Goal: Task Accomplishment & Management: Manage account settings

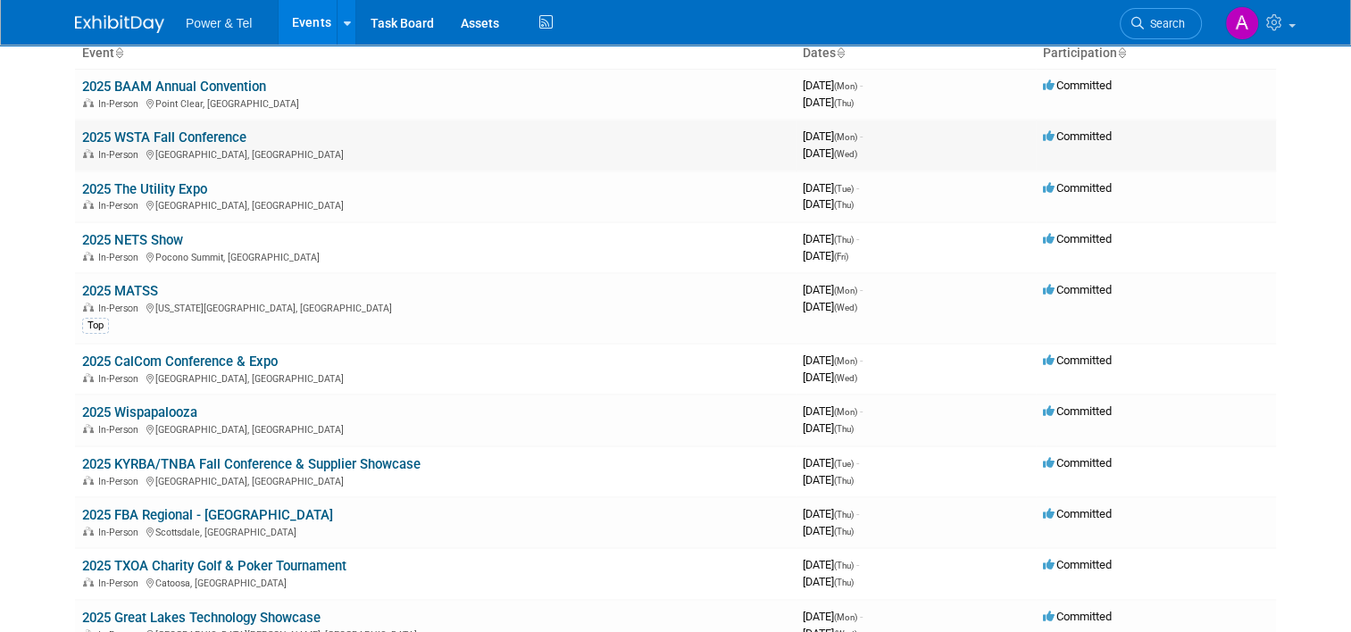
scroll to position [127, 0]
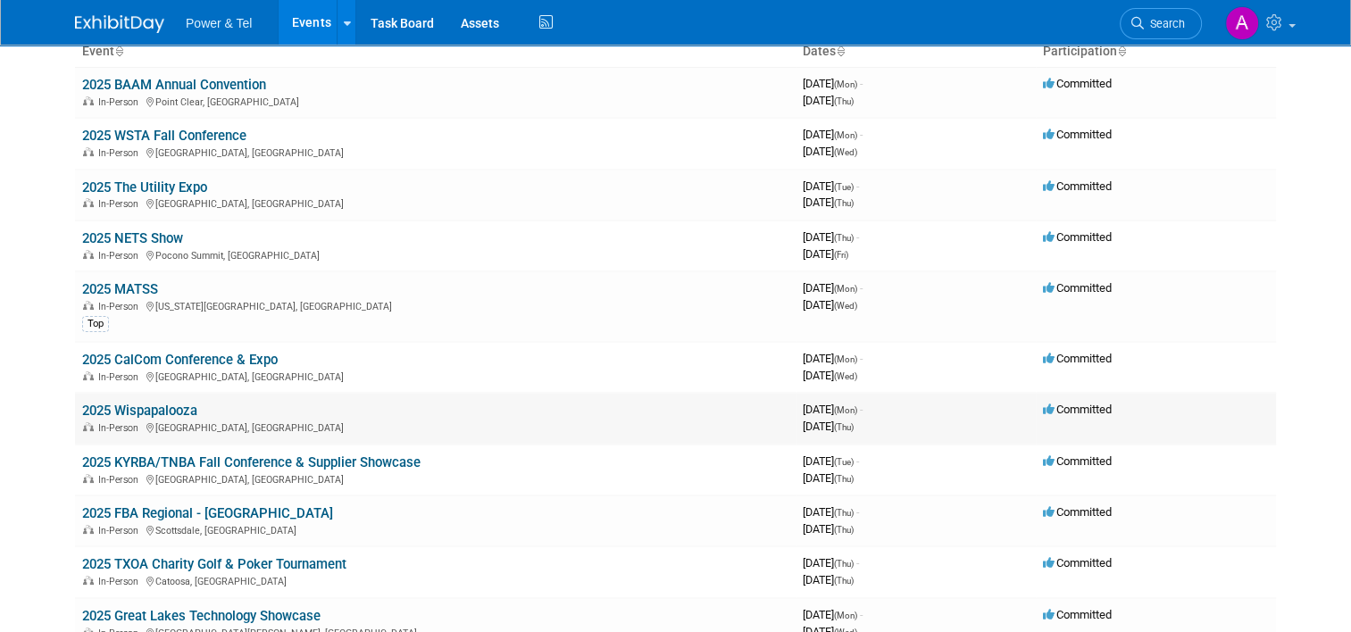
click at [102, 404] on link "2025 Wispapalooza" at bounding box center [139, 411] width 115 height 16
click at [113, 288] on link "2025 MATSS" at bounding box center [120, 289] width 76 height 16
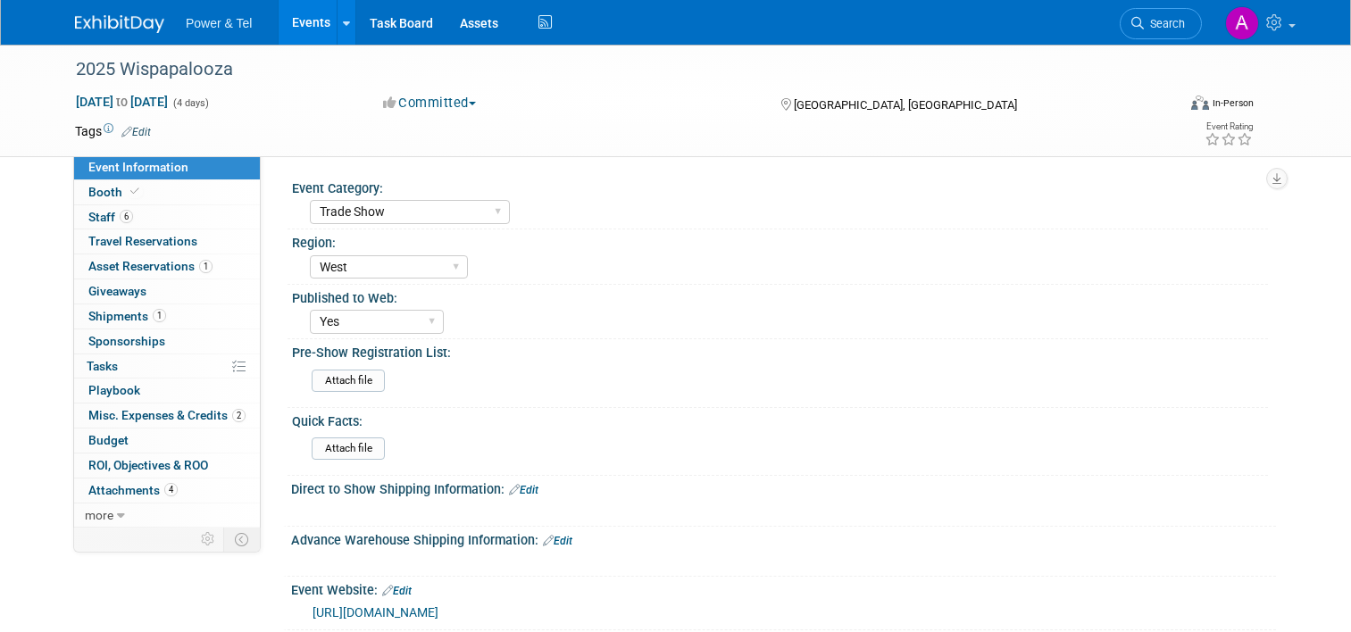
select select "Trade Show"
select select "West"
select select "Yes"
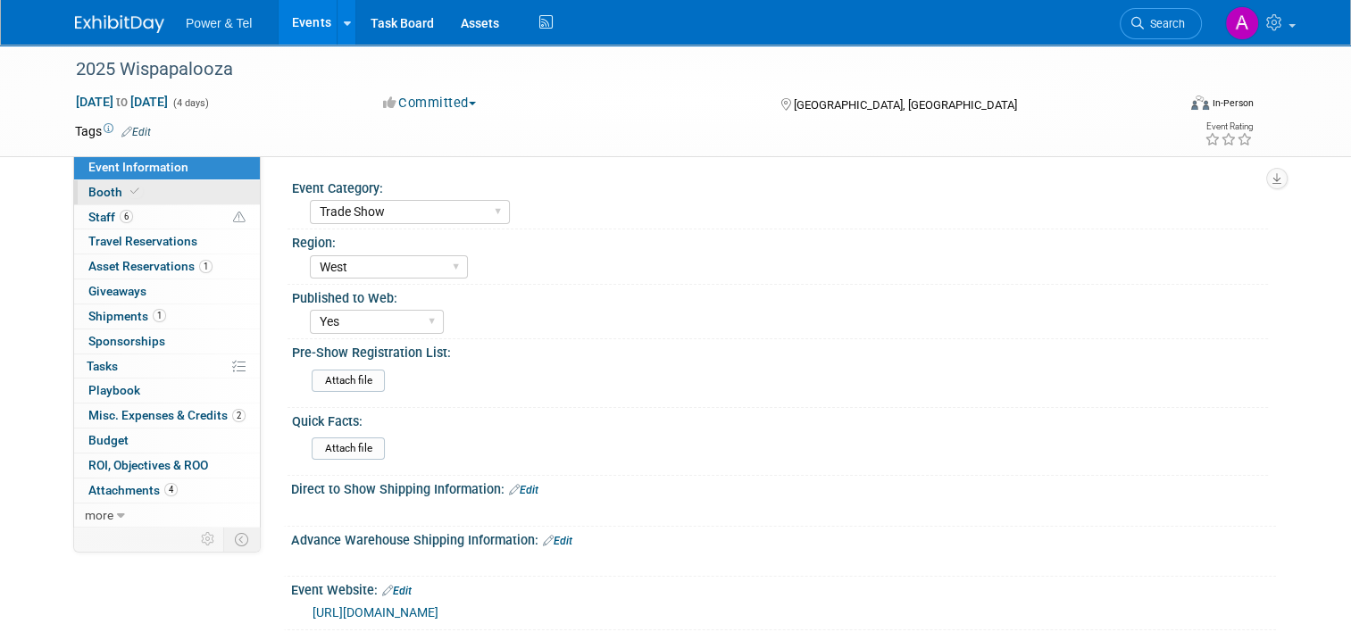
click at [181, 184] on link "Booth" at bounding box center [167, 192] width 186 height 24
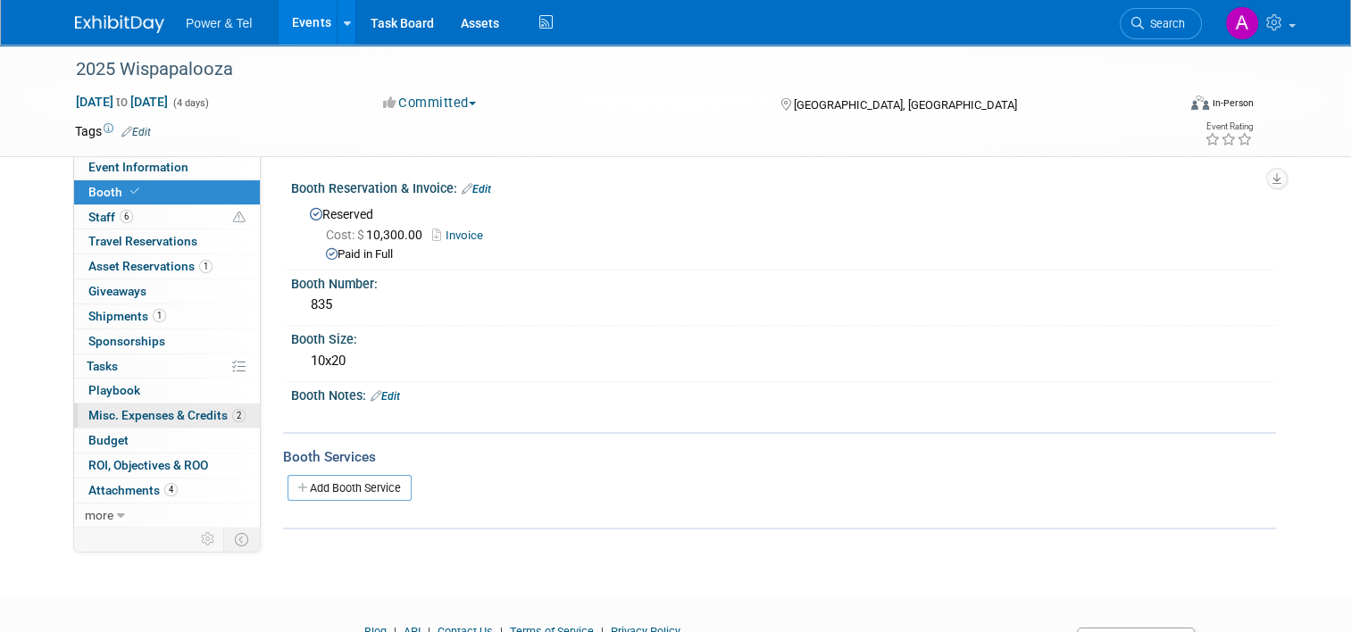
click at [149, 414] on span "Misc. Expenses & Credits 2" at bounding box center [166, 415] width 157 height 14
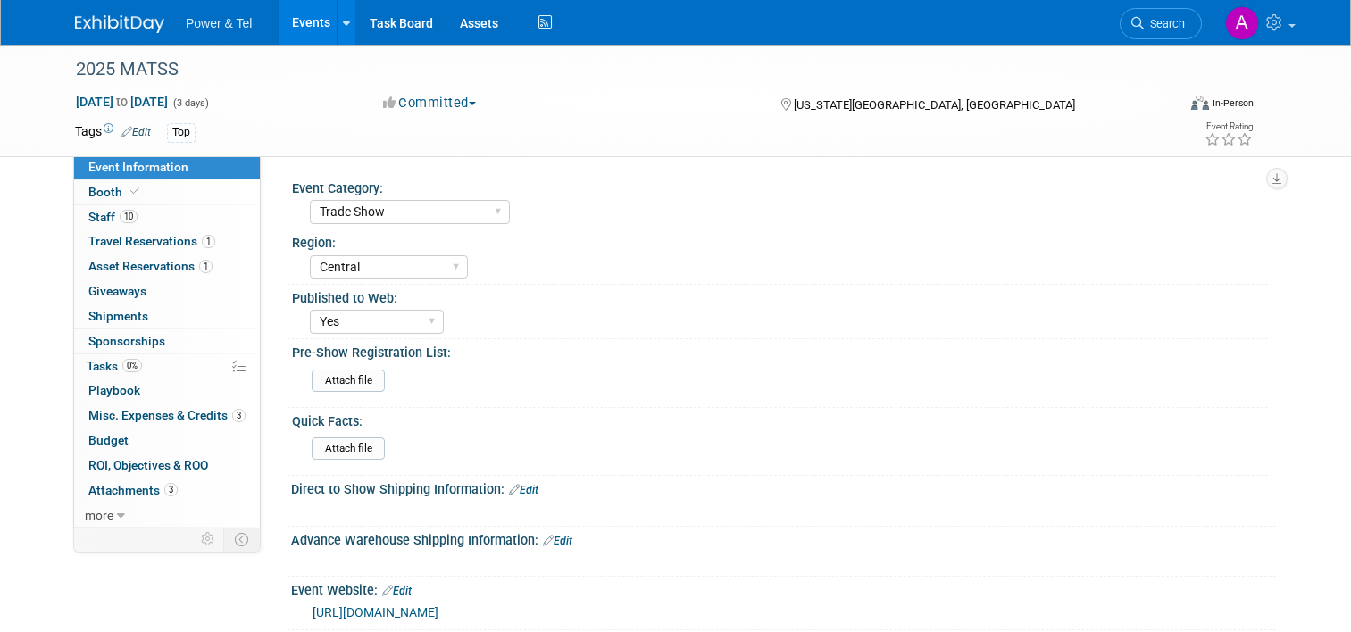
select select "Trade Show"
select select "Central"
select select "Yes"
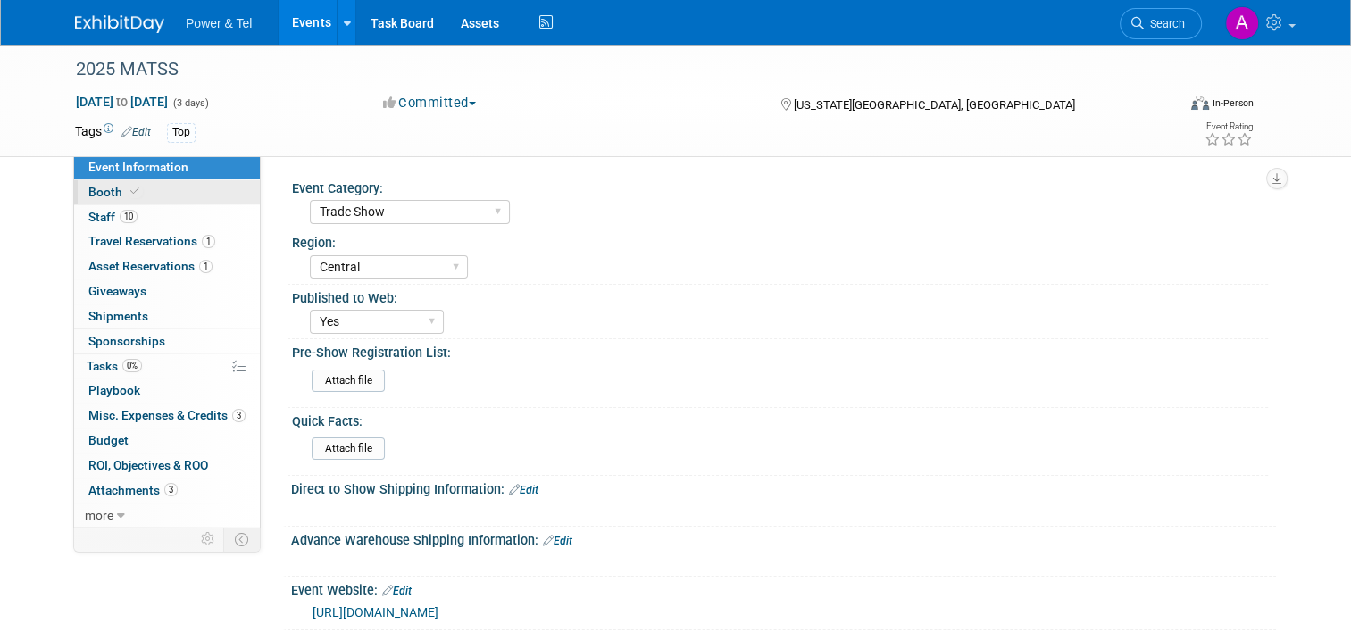
click at [146, 196] on link "Booth" at bounding box center [167, 192] width 186 height 24
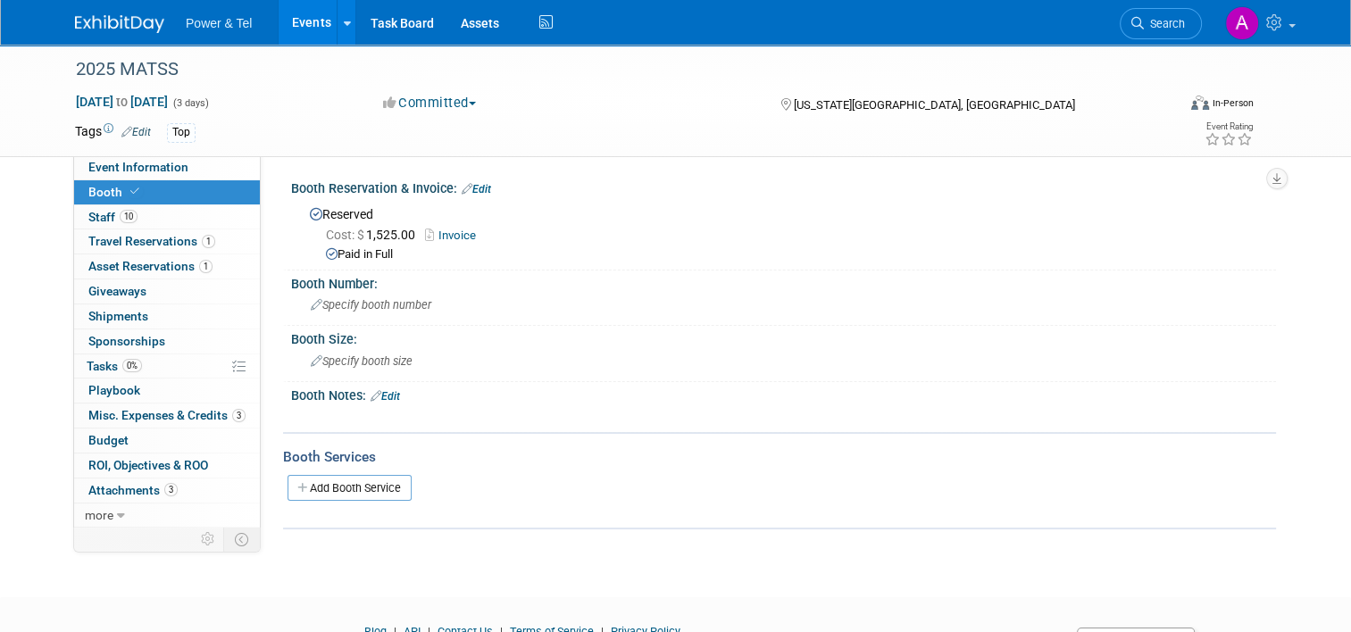
click at [616, 132] on div "Top" at bounding box center [610, 133] width 886 height 20
click at [176, 411] on span "Misc. Expenses & Credits 3" at bounding box center [166, 415] width 157 height 14
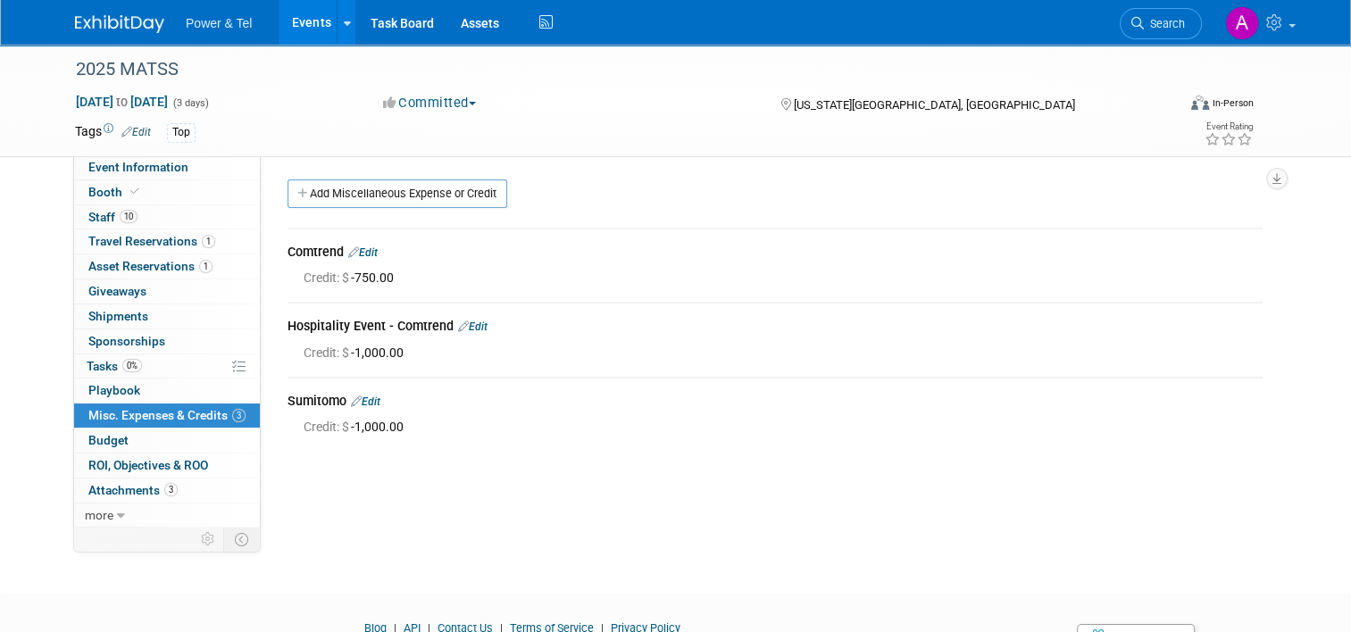
click at [645, 151] on div "2025 MATSS Oct 13, 2025 to Oct 15, 2025 (3 days) Oct 13, 2025 to Oct 15, 2025 C…" at bounding box center [676, 101] width 1228 height 112
click at [193, 195] on link "Booth" at bounding box center [167, 192] width 186 height 24
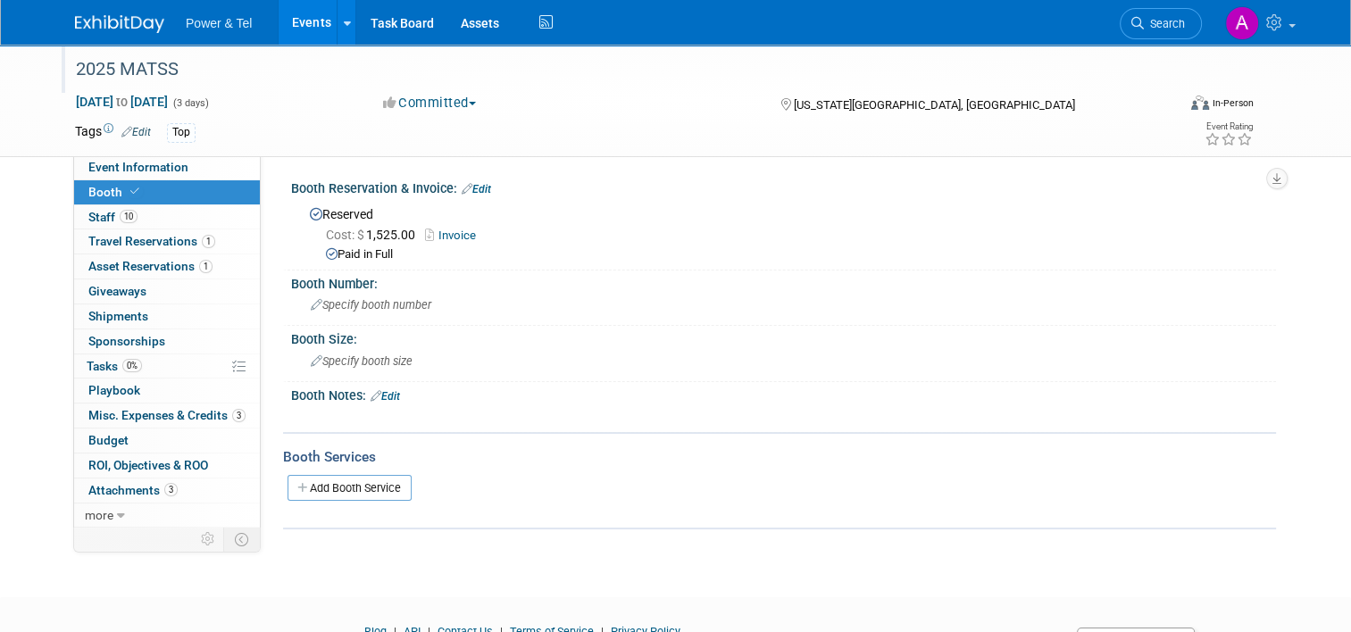
click at [686, 88] on div "2025 MATSS" at bounding box center [615, 69] width 1106 height 48
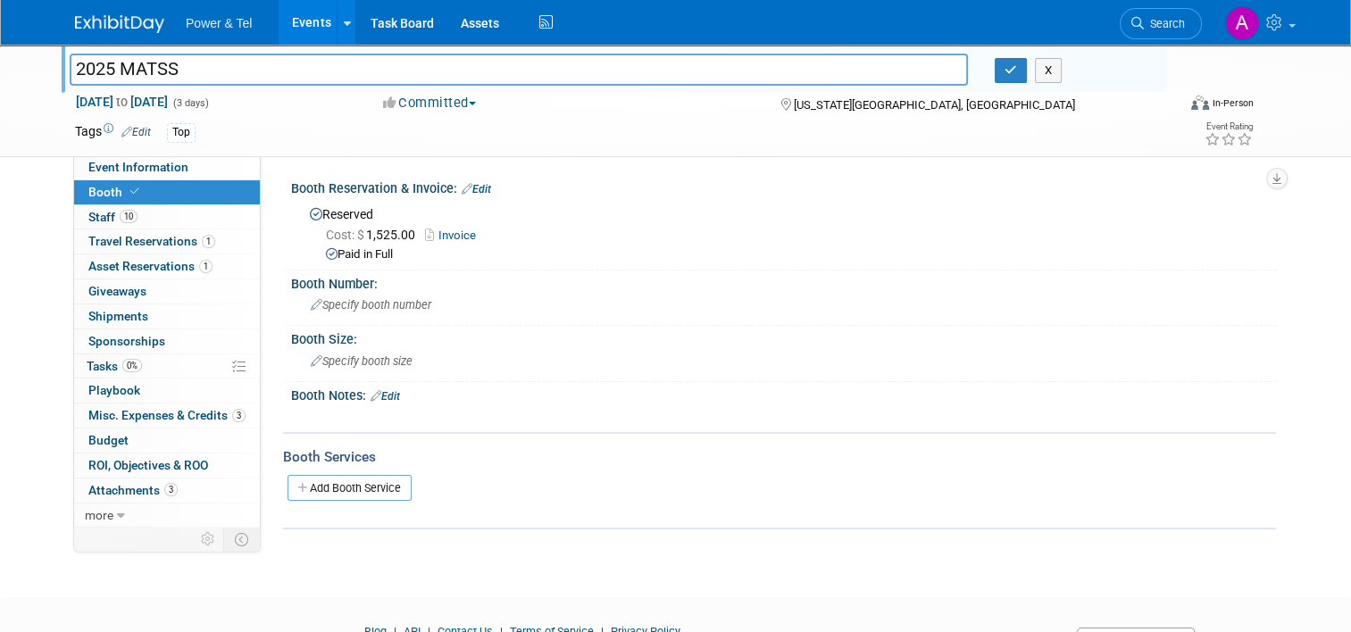
click at [678, 123] on div "Top" at bounding box center [610, 133] width 886 height 20
click at [1012, 78] on button "button" at bounding box center [1011, 70] width 32 height 25
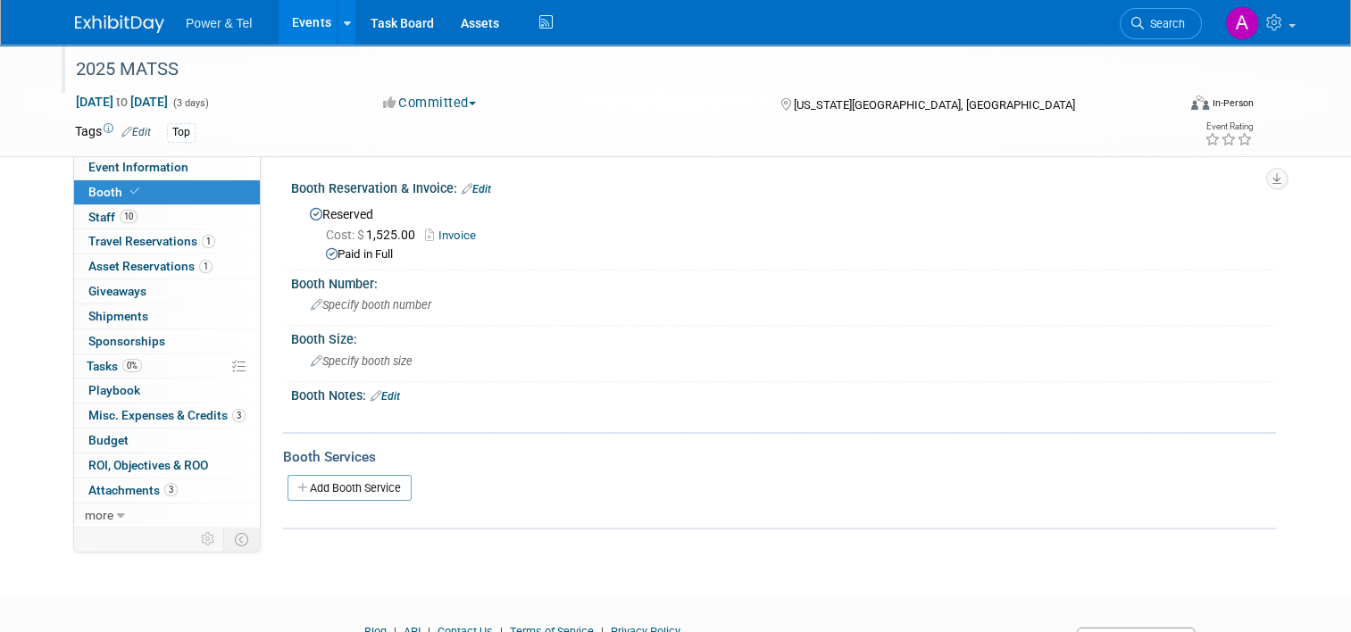
click at [640, 106] on div "Committed Committed Considering Not Going" at bounding box center [564, 104] width 375 height 20
click at [151, 414] on span "Misc. Expenses & Credits 3" at bounding box center [166, 415] width 157 height 14
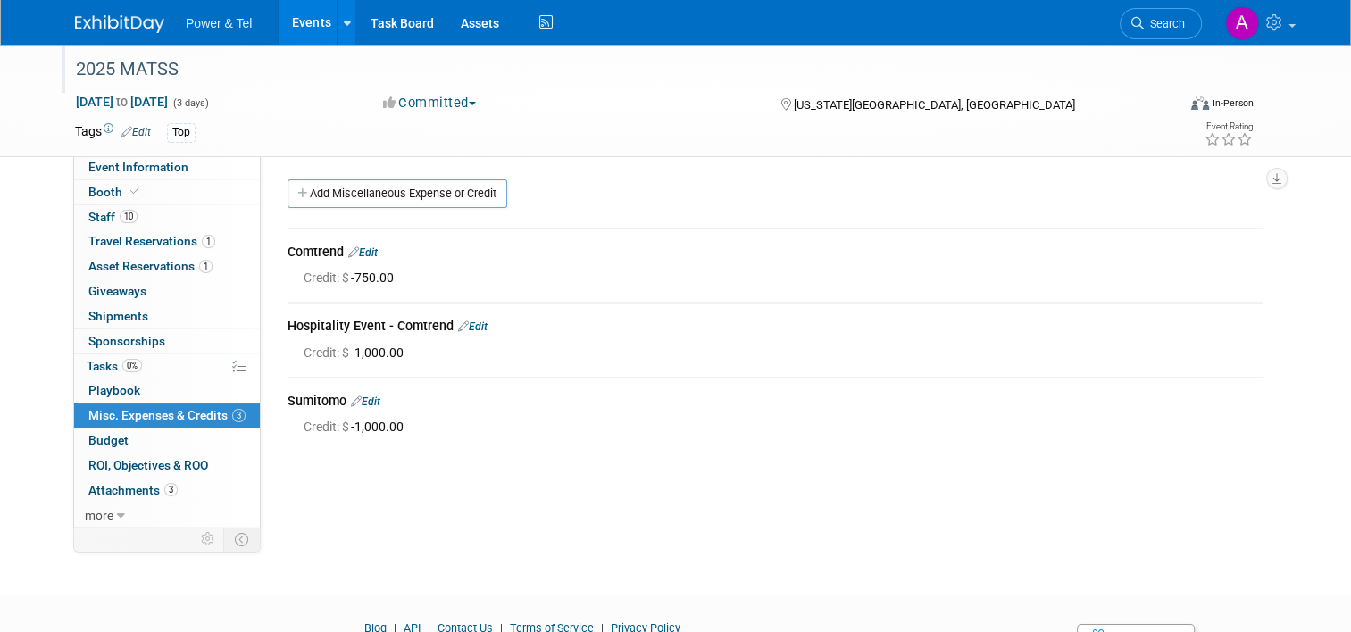
click at [706, 111] on div "Committed Committed Considering Not Going" at bounding box center [564, 104] width 375 height 20
click at [156, 218] on link "10 Staff 10" at bounding box center [167, 217] width 186 height 24
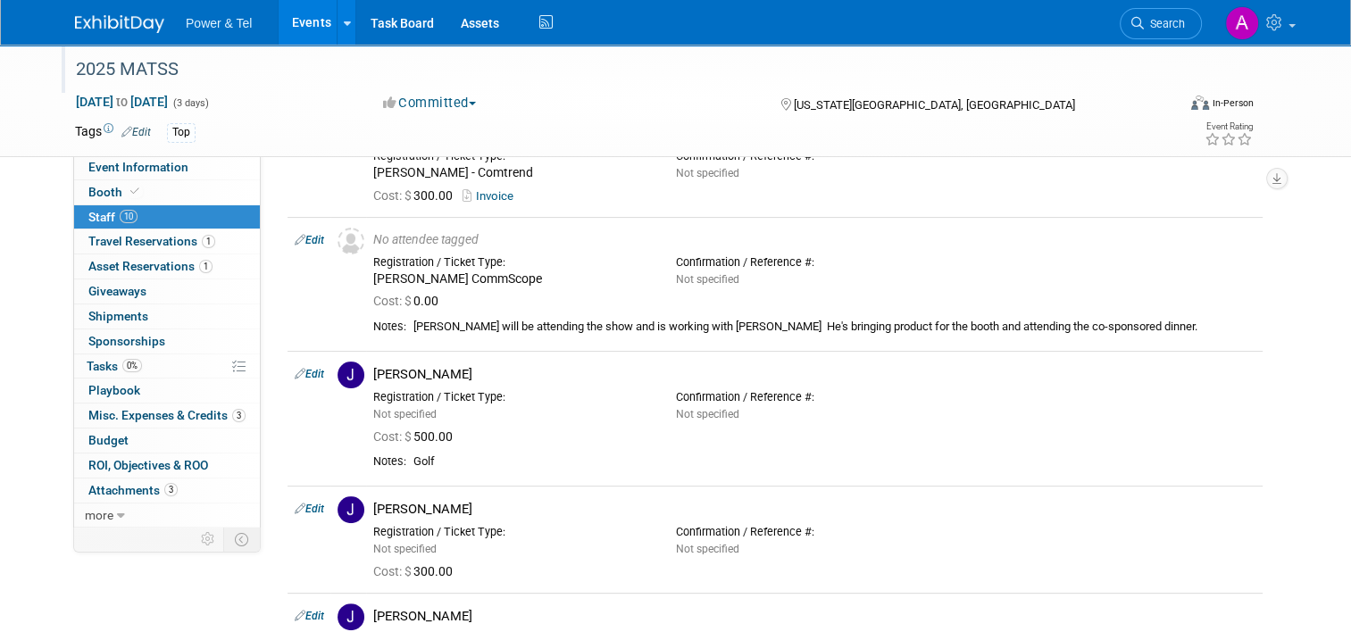
scroll to position [328, 0]
click at [168, 413] on span "Misc. Expenses & Credits 3" at bounding box center [166, 415] width 157 height 14
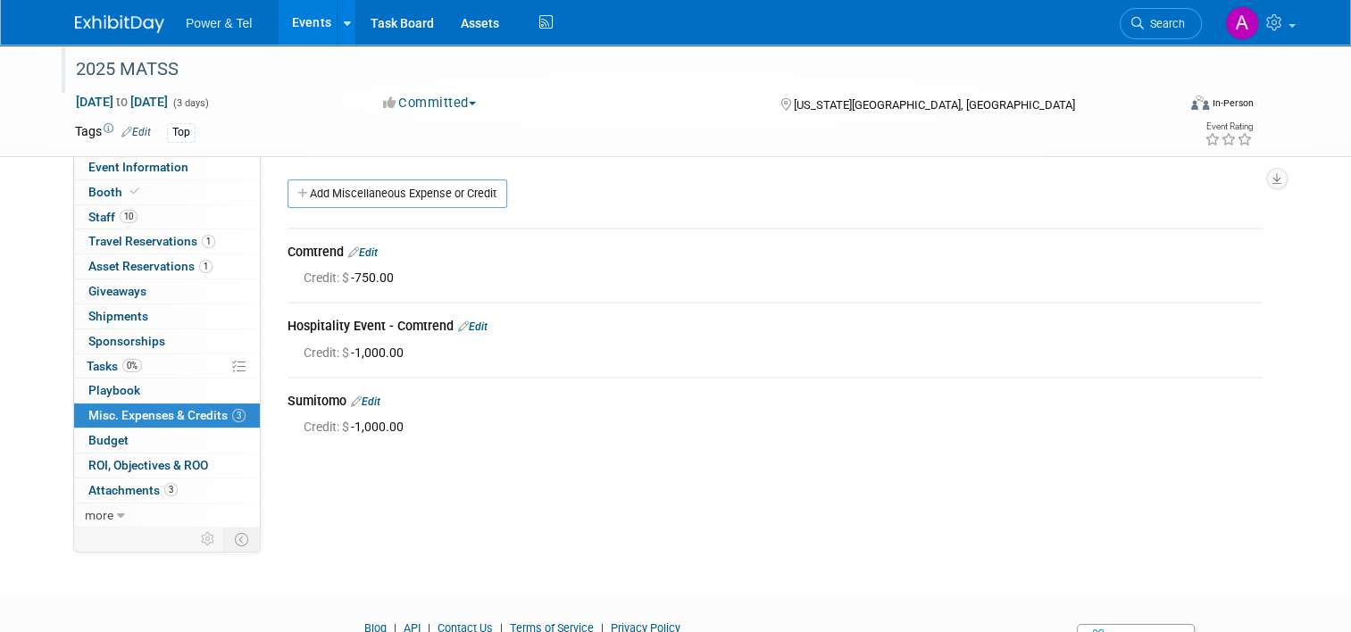
click at [623, 111] on div "Committed Committed Considering Not Going" at bounding box center [564, 104] width 375 height 20
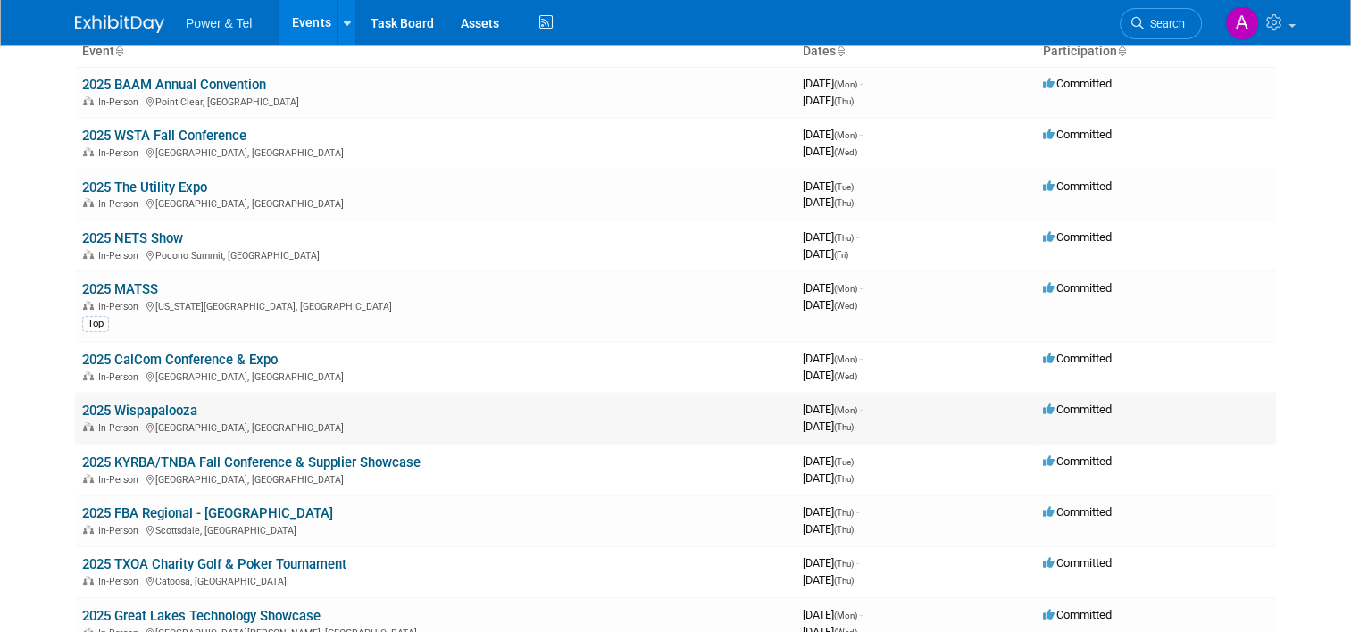
click at [154, 403] on link "2025 Wispapalooza" at bounding box center [139, 411] width 115 height 16
click at [113, 289] on link "2025 MATSS" at bounding box center [120, 289] width 76 height 16
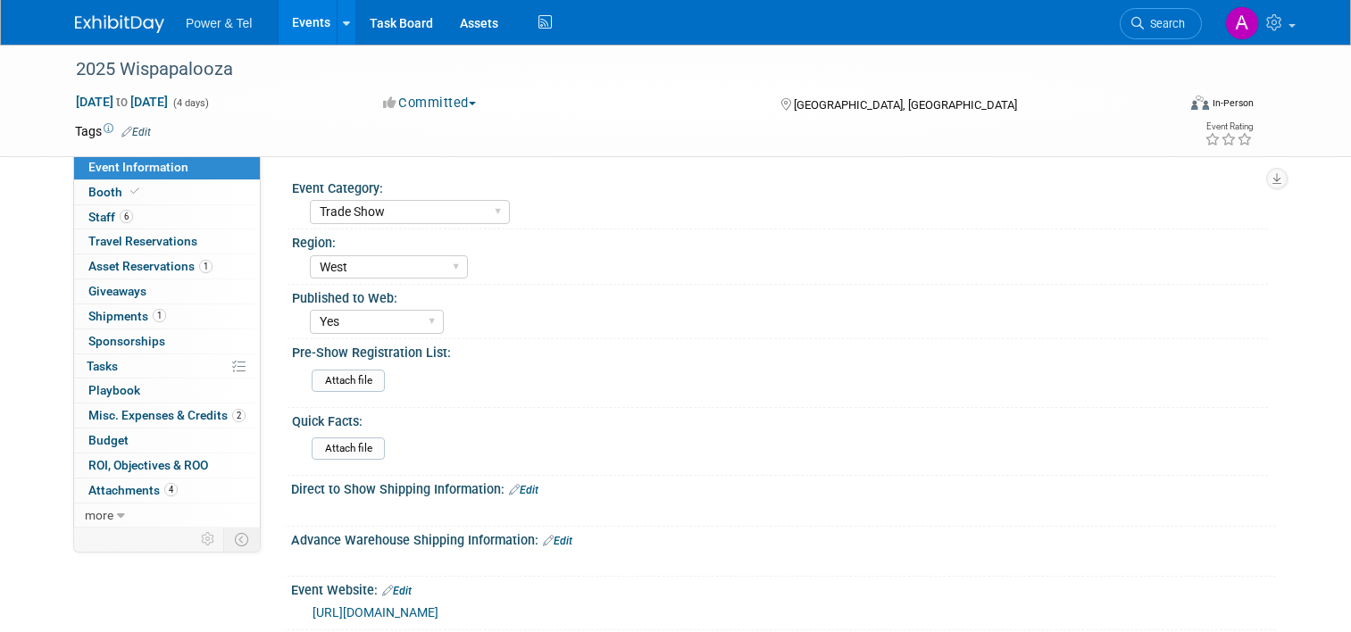
select select "Trade Show"
select select "West"
select select "Yes"
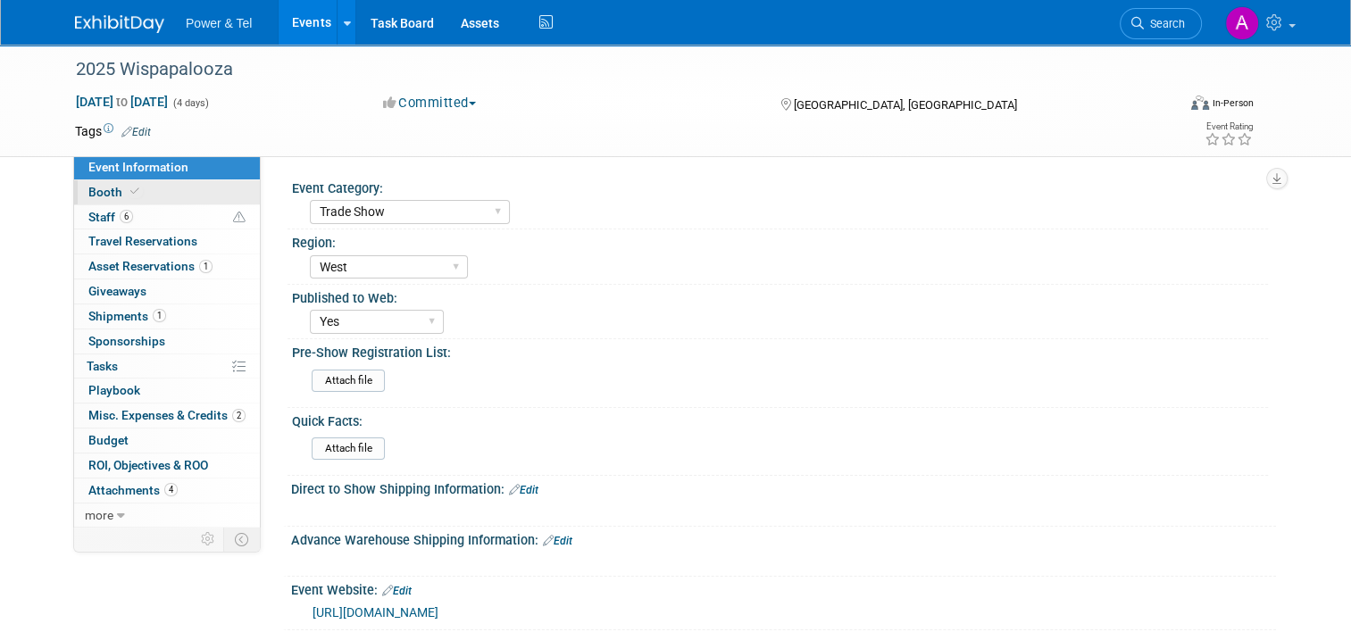
click at [189, 196] on link "Booth" at bounding box center [167, 192] width 186 height 24
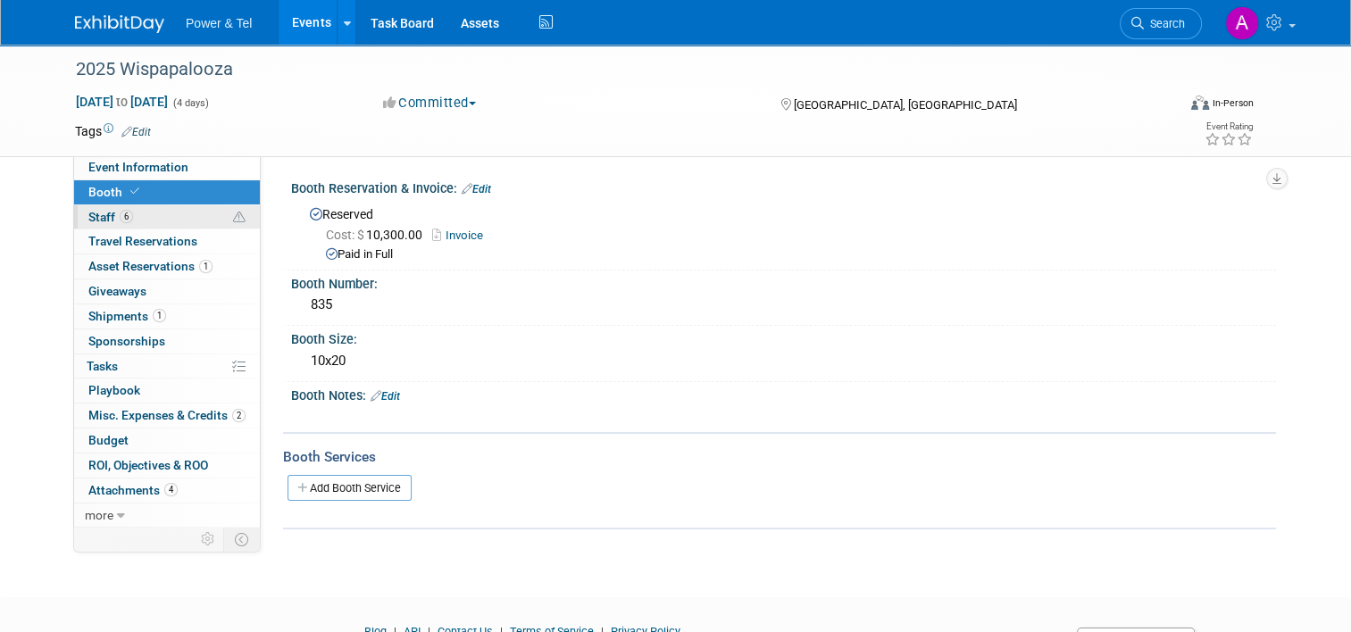
click at [164, 224] on link "6 Staff 6" at bounding box center [167, 217] width 186 height 24
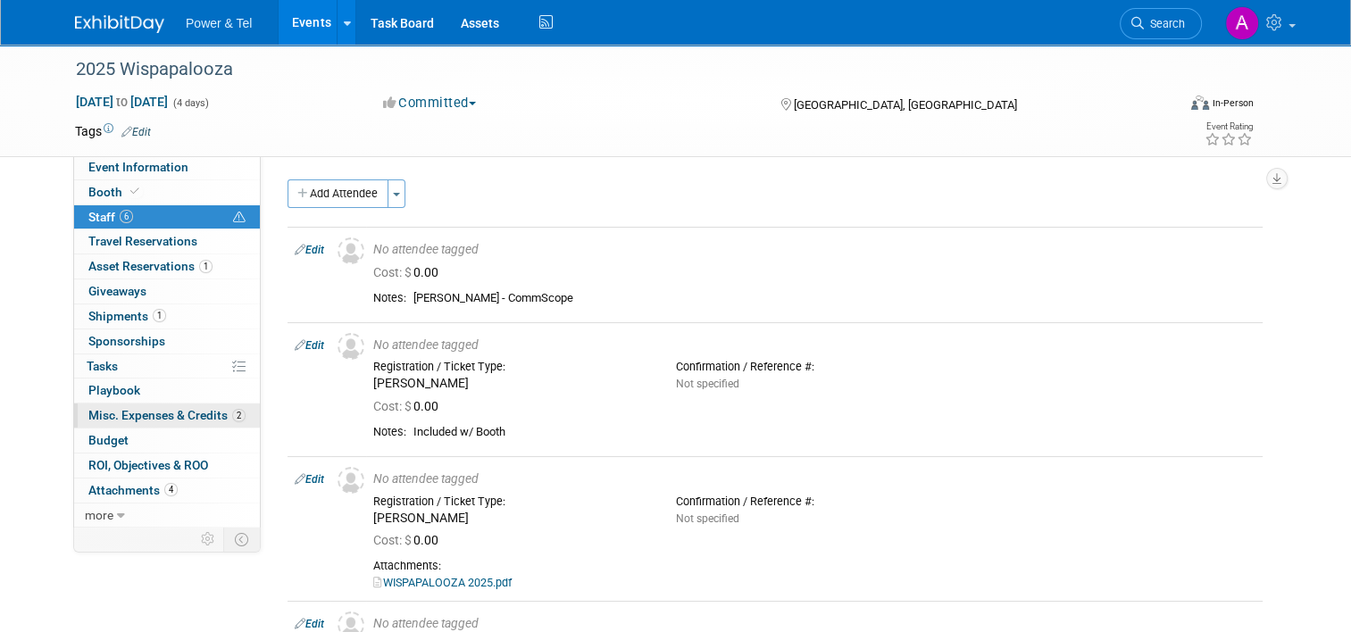
click at [165, 418] on span "Misc. Expenses & Credits 2" at bounding box center [166, 415] width 157 height 14
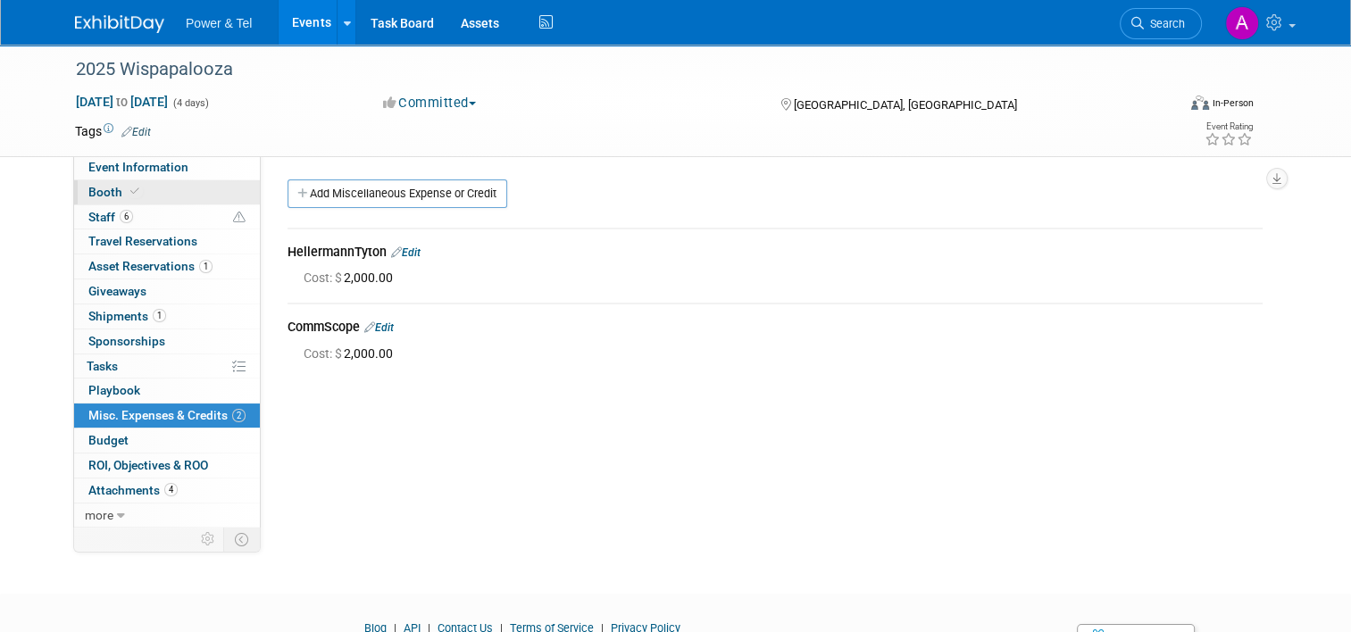
click at [156, 191] on link "Booth" at bounding box center [167, 192] width 186 height 24
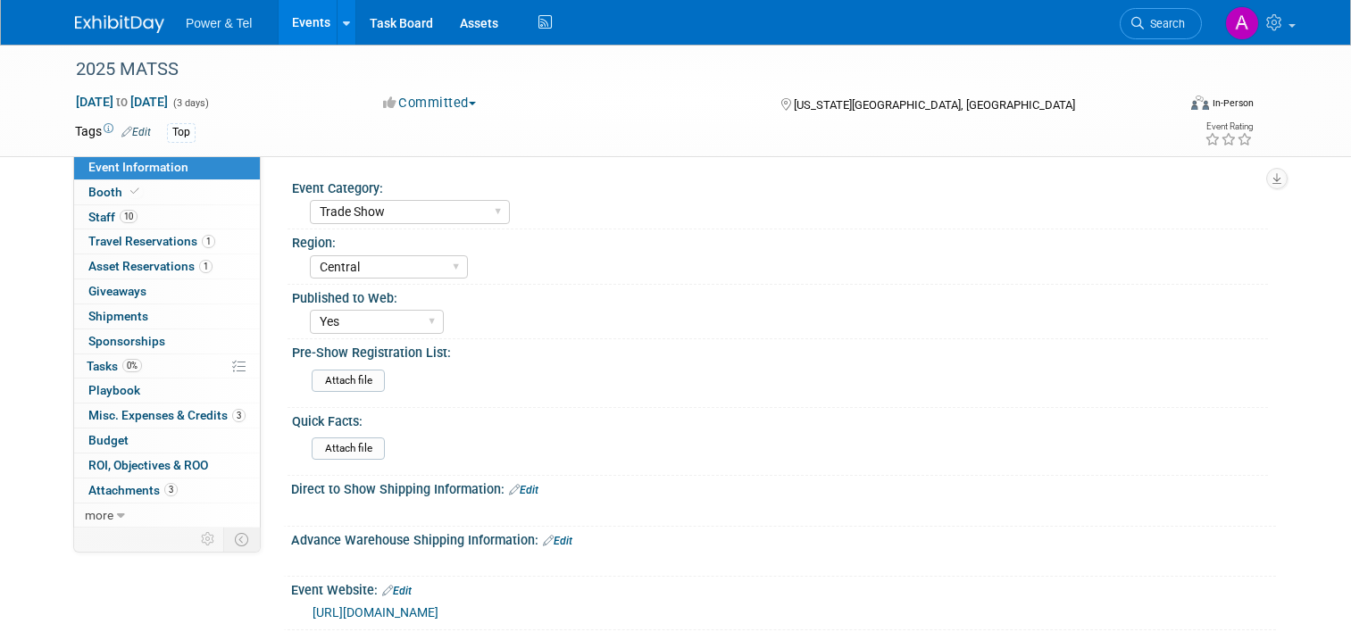
select select "Trade Show"
select select "Central"
select select "Yes"
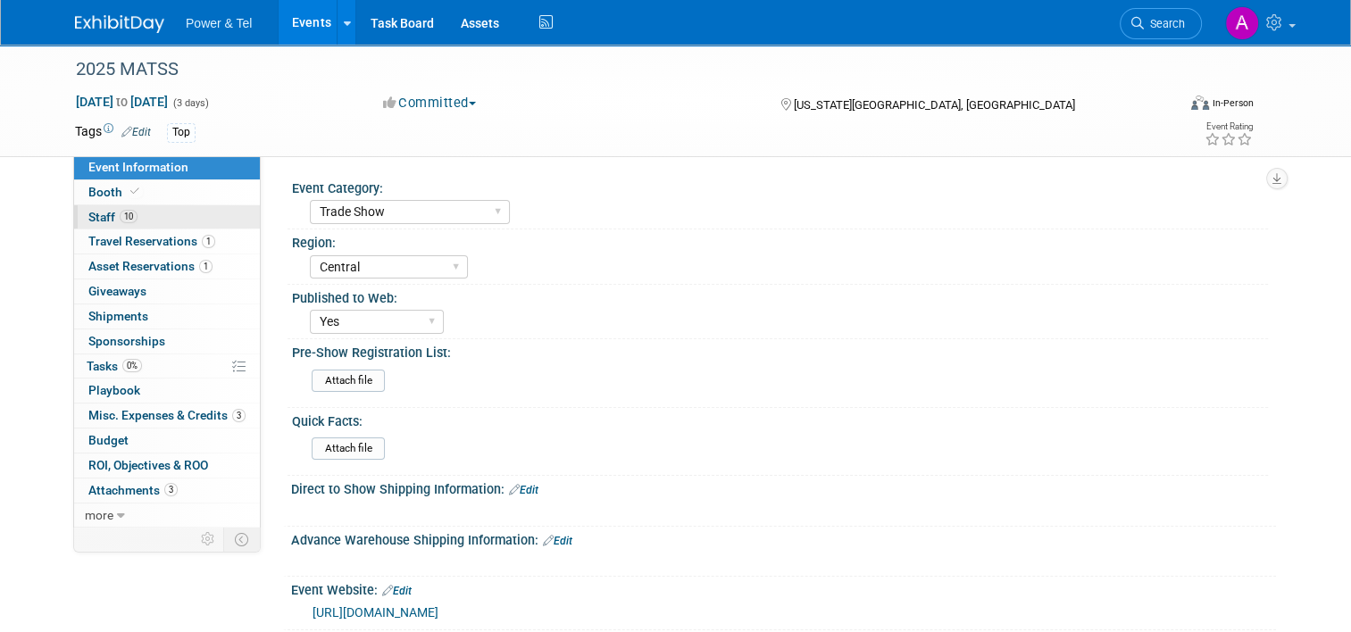
click at [156, 219] on link "10 Staff 10" at bounding box center [167, 217] width 186 height 24
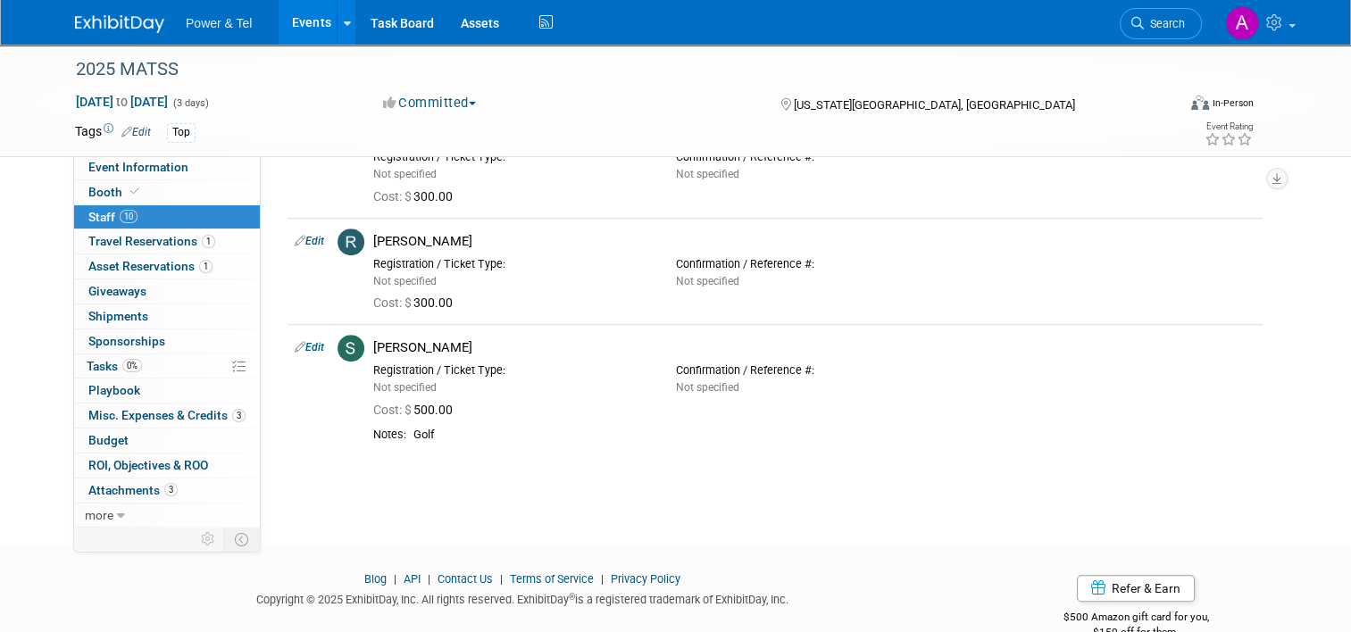
scroll to position [953, 0]
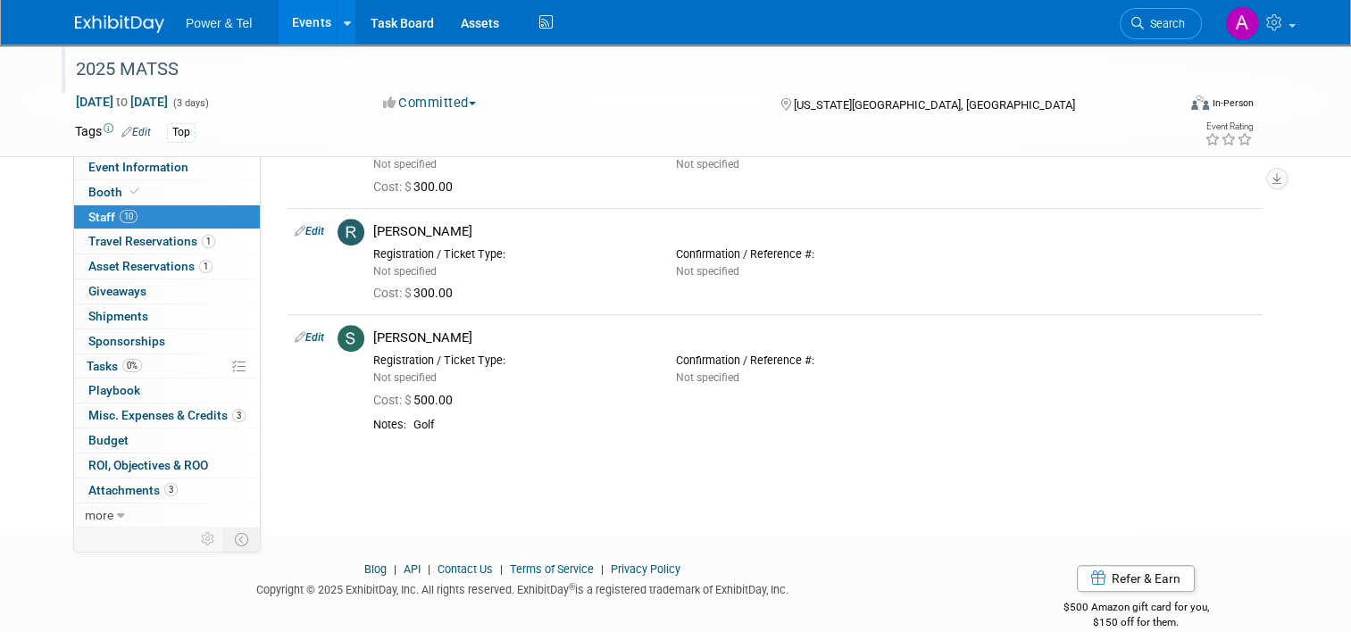
click at [656, 53] on div at bounding box center [619, 52] width 1098 height 15
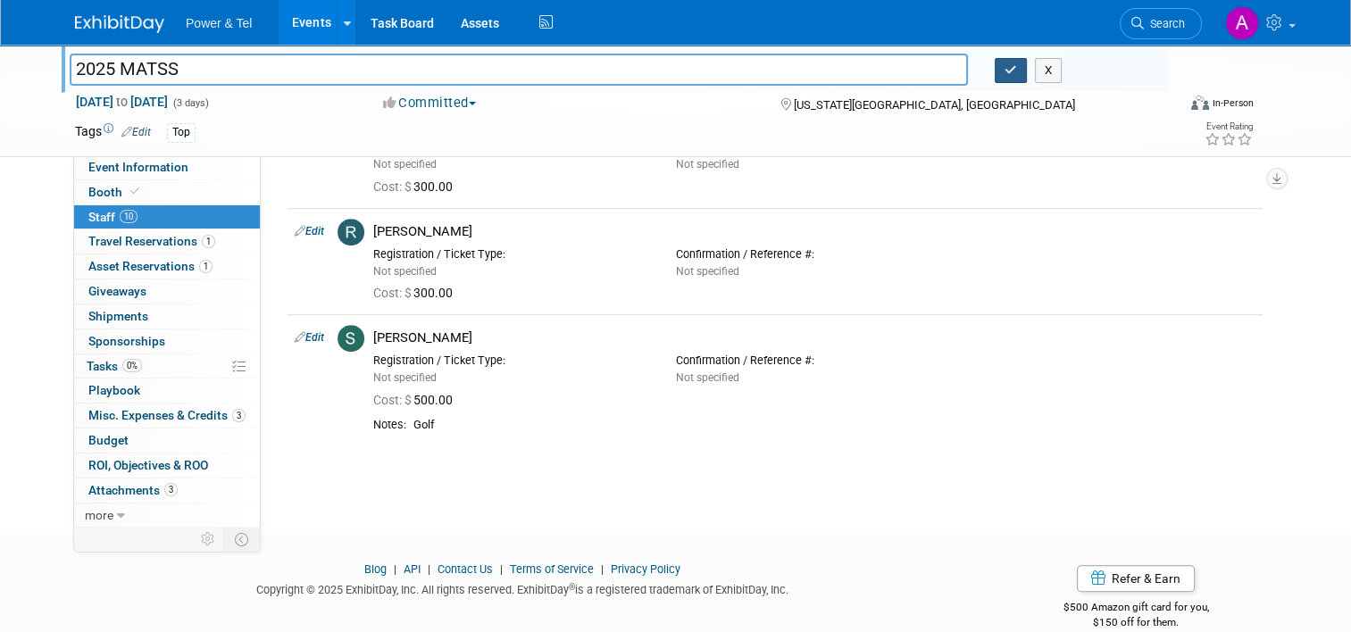
click at [1016, 72] on icon "button" at bounding box center [1011, 70] width 13 height 12
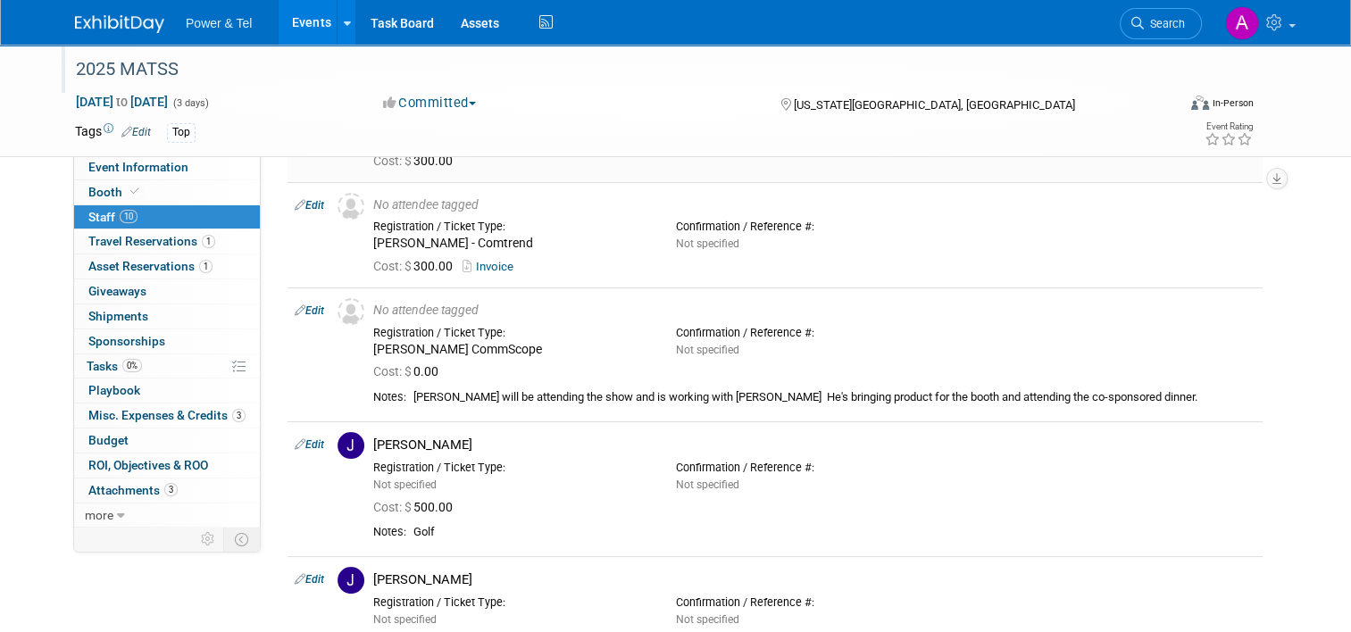
scroll to position [261, 0]
